Goal: Information Seeking & Learning: Stay updated

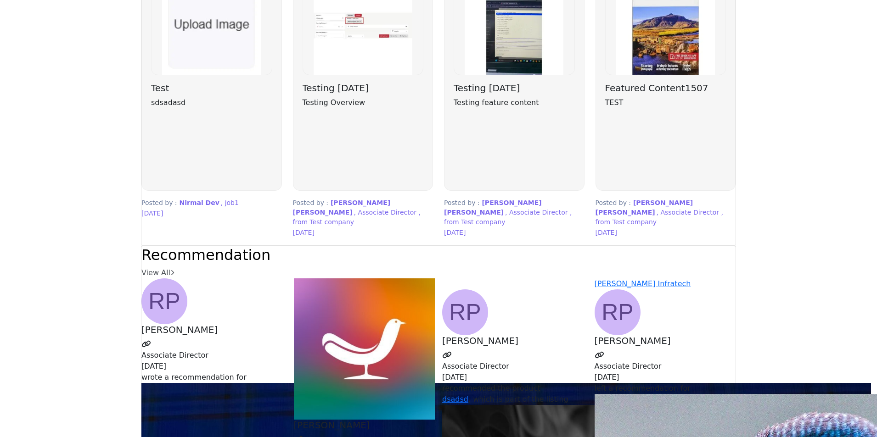
scroll to position [2222, 0]
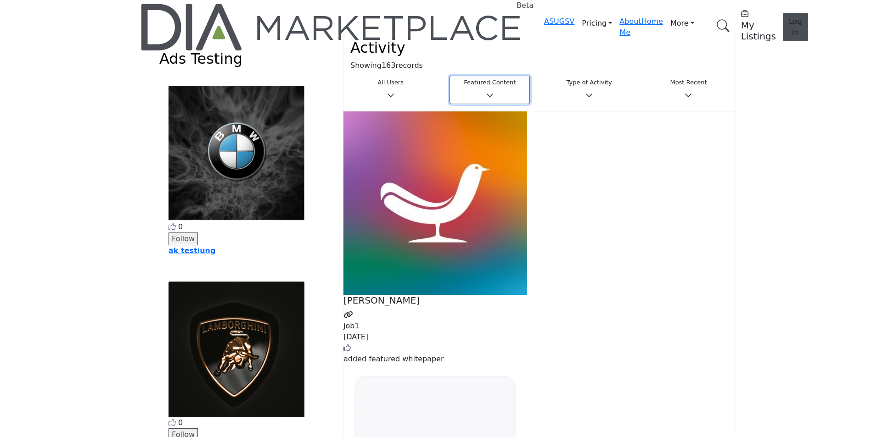
click at [484, 82] on h3 "Featured Content" at bounding box center [489, 82] width 68 height 7
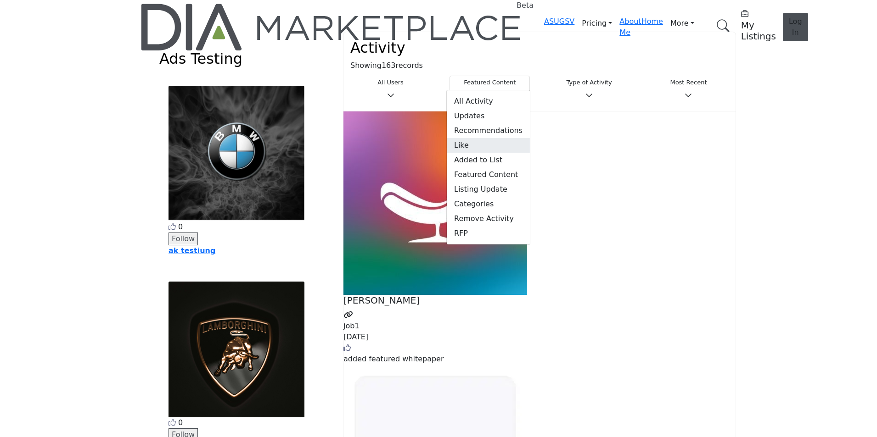
click at [480, 138] on span "Like" at bounding box center [488, 145] width 83 height 15
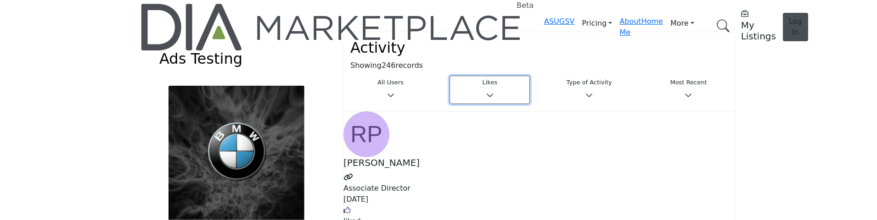
click at [495, 85] on button "Likes" at bounding box center [489, 90] width 80 height 28
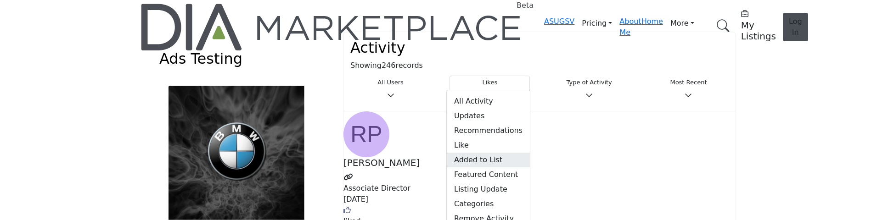
click at [468, 153] on span "Added to List" at bounding box center [488, 160] width 83 height 15
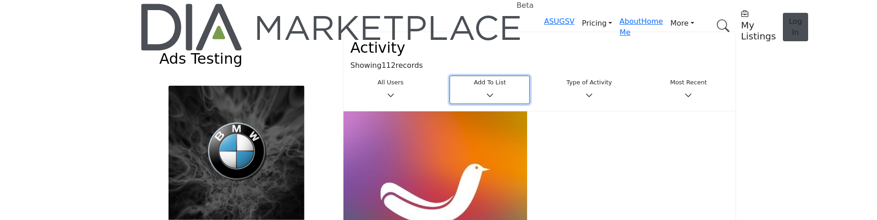
click at [505, 84] on button "Add To List" at bounding box center [489, 90] width 80 height 28
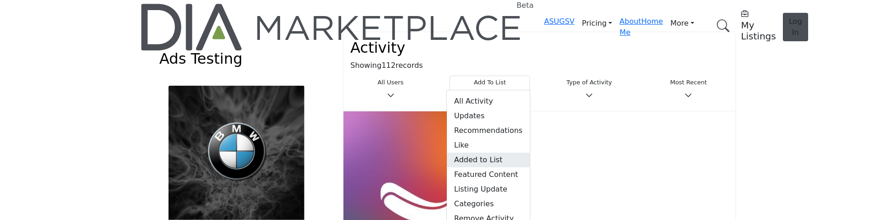
click at [482, 153] on span "Added to List" at bounding box center [488, 160] width 83 height 15
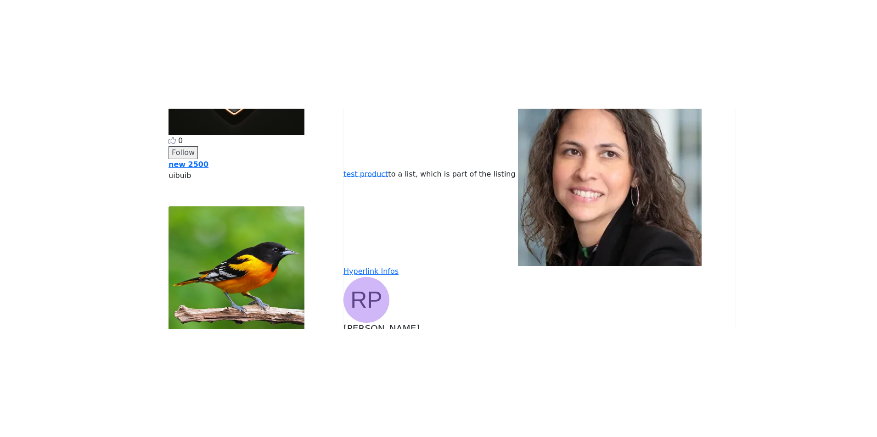
scroll to position [413, 0]
